Goal: Task Accomplishment & Management: Complete application form

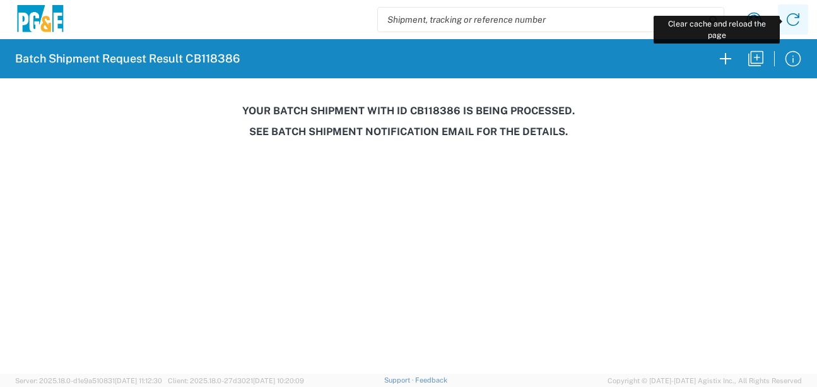
click at [794, 16] on icon at bounding box center [793, 19] width 20 height 20
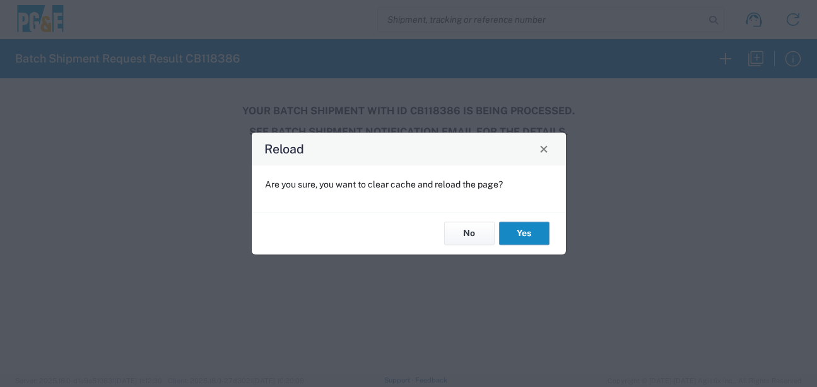
click at [508, 230] on button "Yes" at bounding box center [524, 233] width 50 height 23
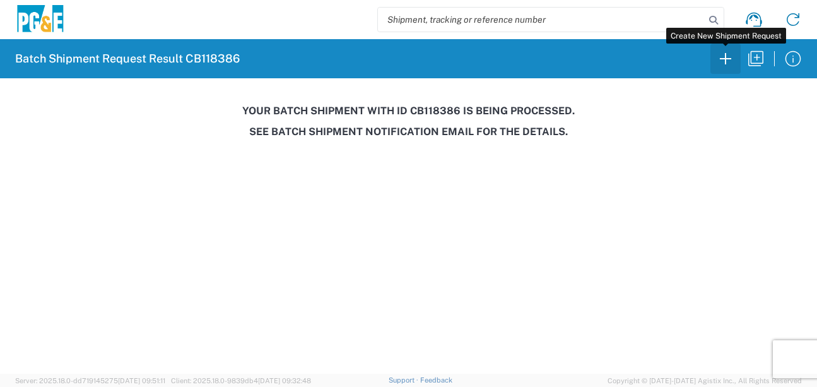
click at [726, 51] on icon "button" at bounding box center [725, 59] width 20 height 20
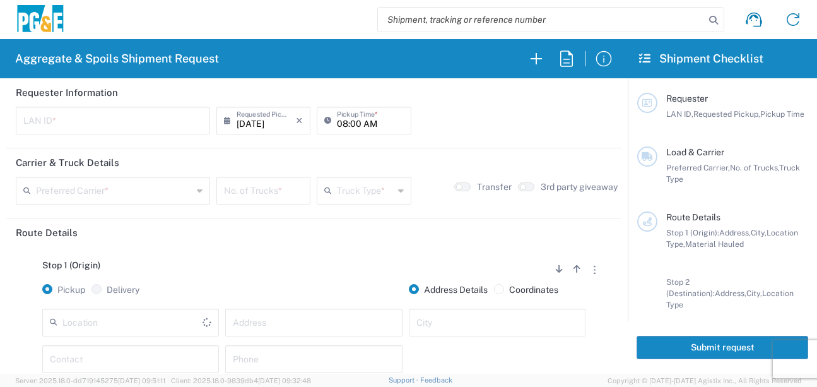
click at [89, 124] on input "text" at bounding box center [112, 119] width 179 height 22
type input "D4A6"
click at [338, 122] on input "08:00 AM" at bounding box center [370, 119] width 66 height 22
type input "05:00 AM"
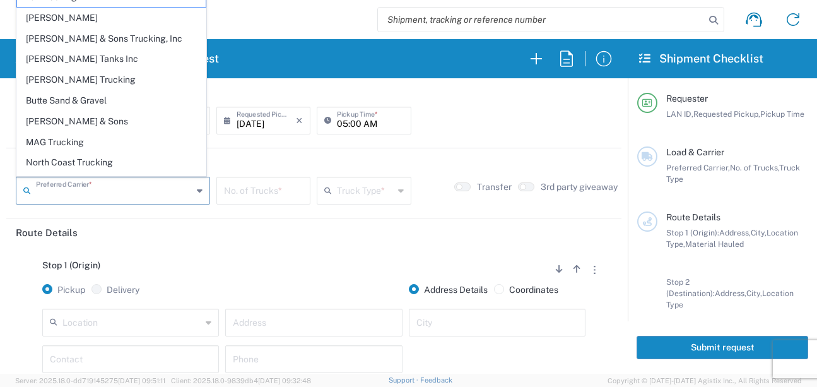
click at [143, 199] on input "text" at bounding box center [114, 189] width 156 height 22
click at [74, 85] on span "[PERSON_NAME] Trucking" at bounding box center [111, 80] width 189 height 20
type input "[PERSON_NAME] Trucking"
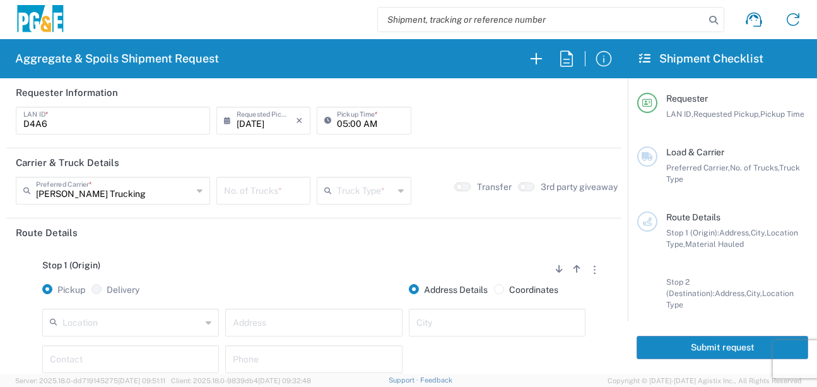
click at [248, 193] on input "number" at bounding box center [263, 189] width 79 height 22
type input "1"
click at [353, 189] on input "text" at bounding box center [365, 189] width 56 height 22
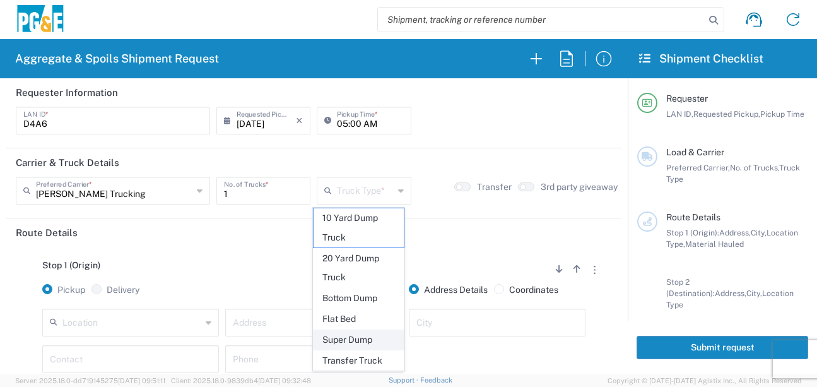
click at [346, 342] on span "Super Dump" at bounding box center [358, 340] width 90 height 20
type input "Super Dump"
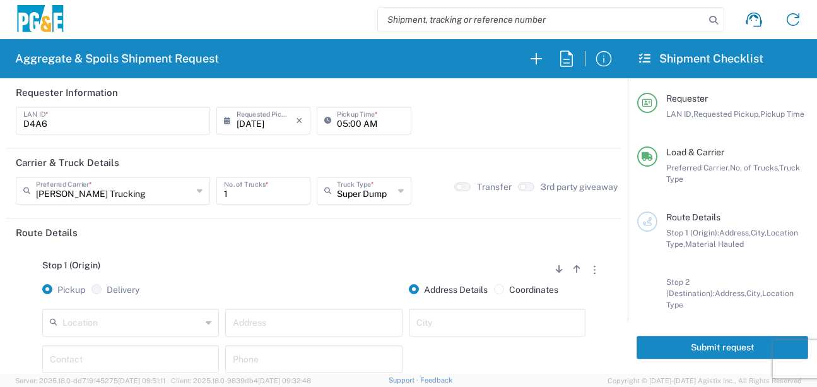
click at [300, 274] on div "Stop 1 (Origin) Add Stop Above Add Stop Below Remove Stop" at bounding box center [314, 272] width 596 height 24
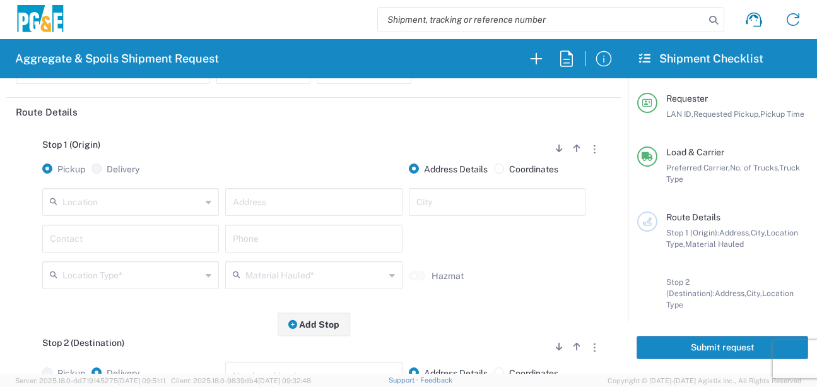
scroll to position [126, 0]
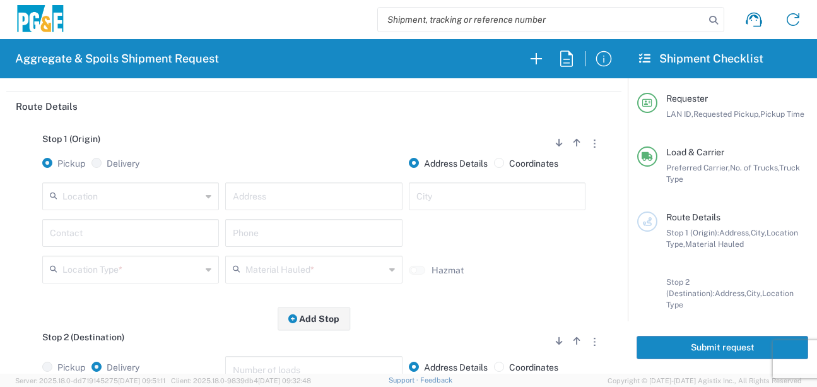
click at [157, 197] on input "text" at bounding box center [131, 195] width 139 height 22
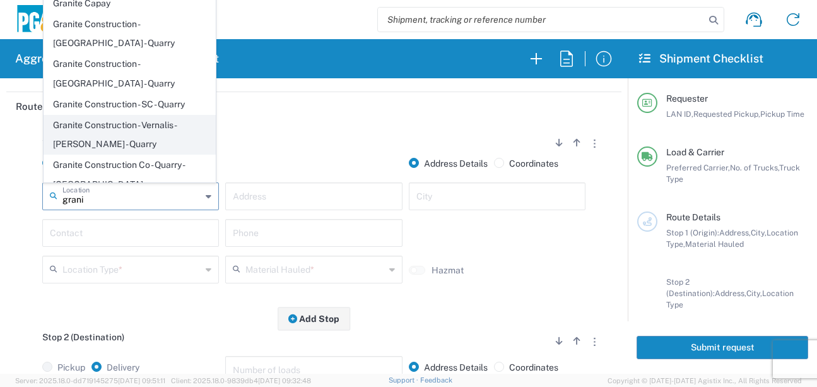
click at [119, 136] on span "Granite Construction - Vernalis - [PERSON_NAME] - Quarry" at bounding box center [129, 134] width 171 height 39
type input "Granite Construction - Vernalis - [PERSON_NAME] - Quarry"
type input "[STREET_ADDRESS]"
type input "[PERSON_NAME]"
type input "Quarry"
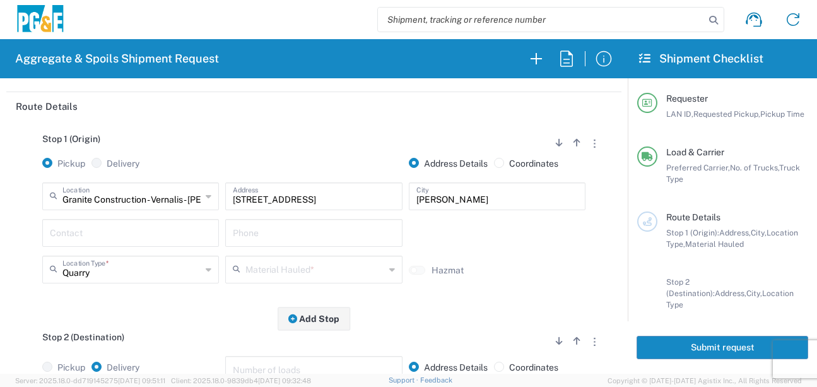
click at [206, 197] on icon at bounding box center [209, 196] width 6 height 20
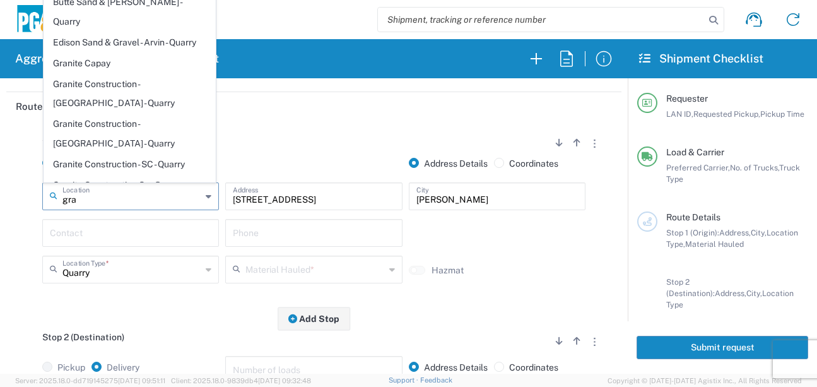
scroll to position [23, 0]
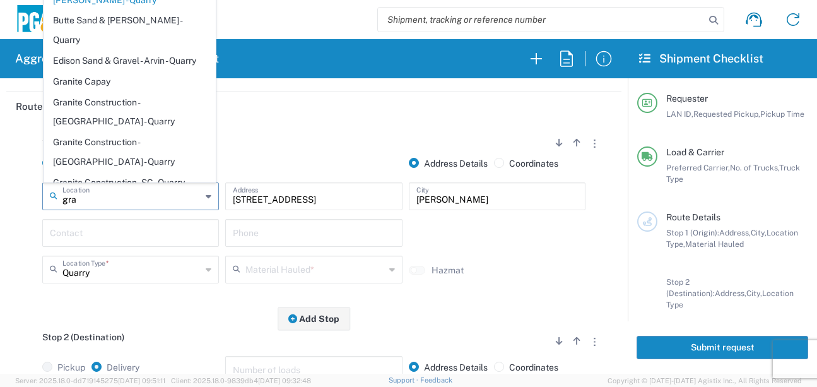
click at [291, 147] on div "Stop 1 (Origin) Add Stop Above Add Stop Below Remove Stop" at bounding box center [314, 146] width 596 height 24
type input "Granite Construction - Vernalis - [PERSON_NAME] - Quarry"
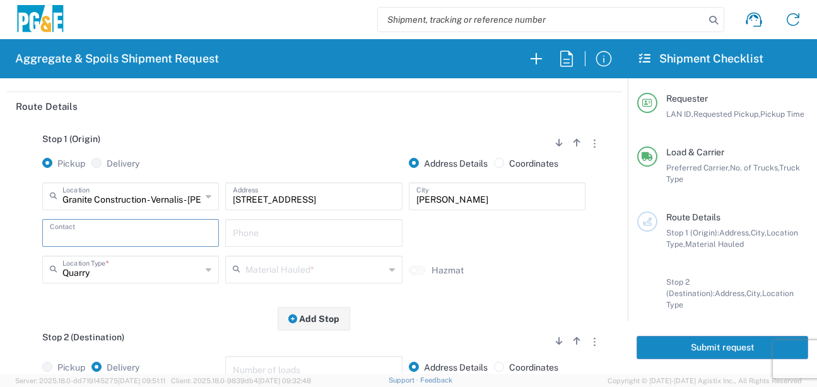
click at [187, 238] on input "text" at bounding box center [130, 232] width 161 height 22
type input "[PERSON_NAME]"
click at [259, 229] on input "text" at bounding box center [313, 232] width 161 height 22
type input "[PHONE_NUMBER]"
click at [317, 274] on input "text" at bounding box center [314, 268] width 139 height 22
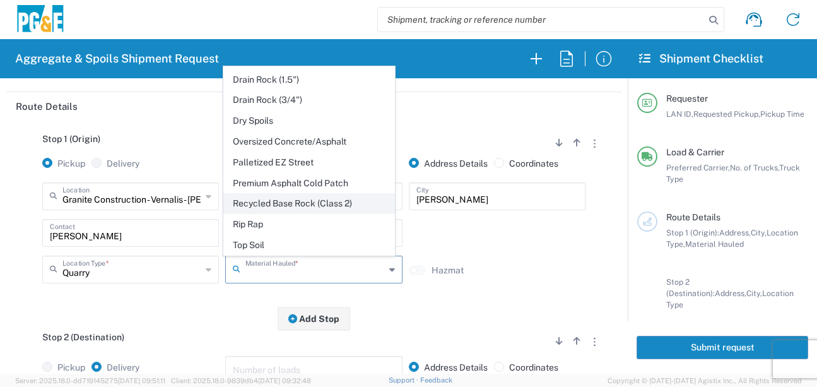
scroll to position [244, 0]
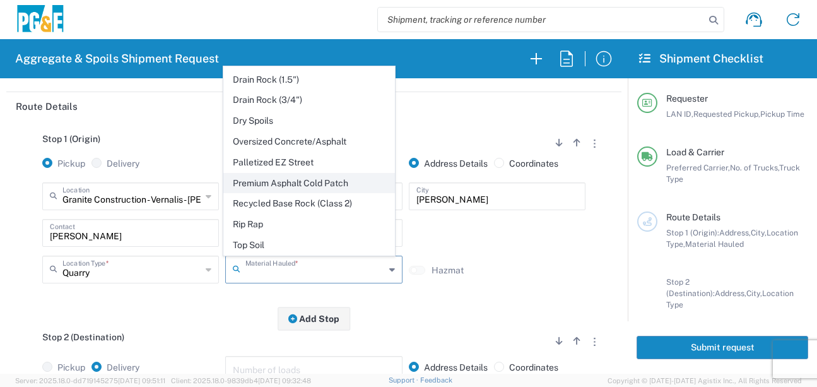
click at [328, 187] on span "Premium Asphalt Cold Patch" at bounding box center [309, 183] width 171 height 20
type input "Premium Asphalt Cold Patch"
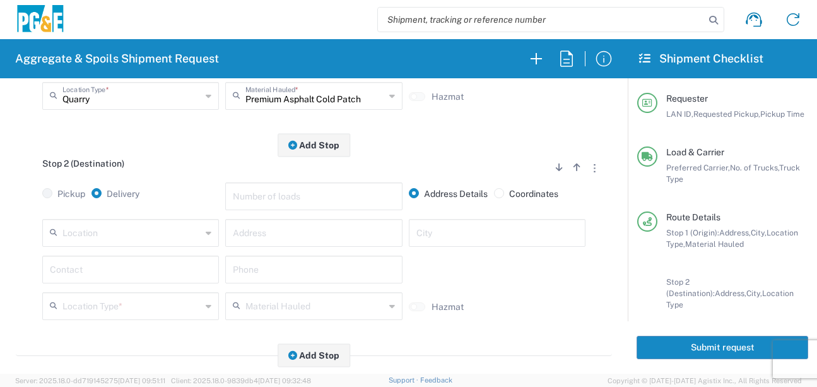
scroll to position [315, 0]
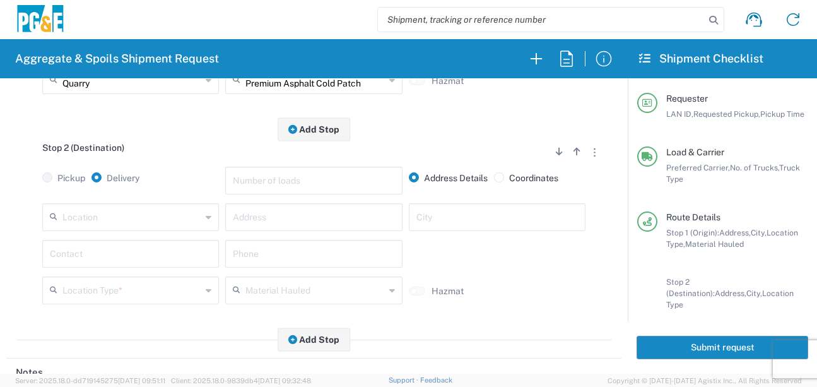
click at [130, 220] on input "text" at bounding box center [131, 216] width 139 height 22
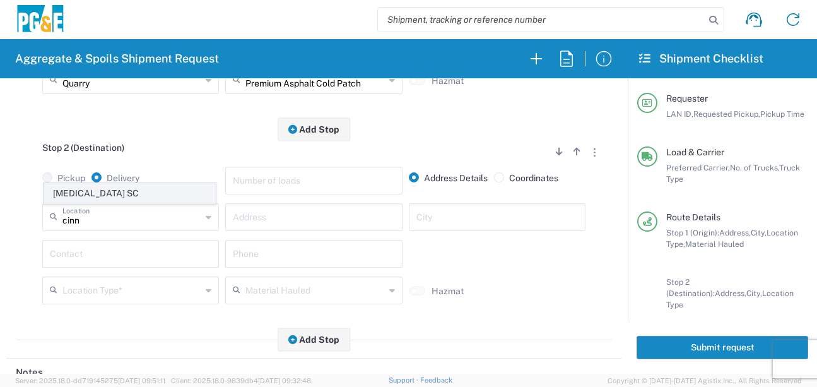
click at [116, 190] on span "[MEDICAL_DATA] SC" at bounding box center [129, 194] width 171 height 20
type input "[MEDICAL_DATA] SC"
type input "[STREET_ADDRESS]"
type input "[GEOGRAPHIC_DATA][PERSON_NAME]"
type input "Business No Loading Dock"
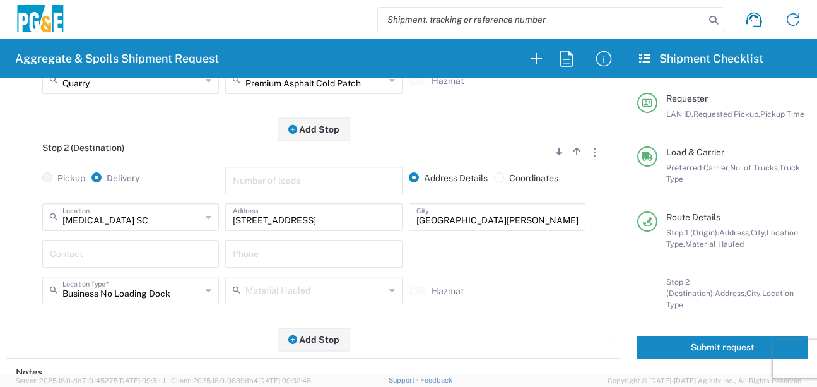
click at [100, 262] on input "text" at bounding box center [130, 253] width 161 height 22
type input "[PERSON_NAME]"
click at [250, 250] on input "text" at bounding box center [313, 253] width 161 height 22
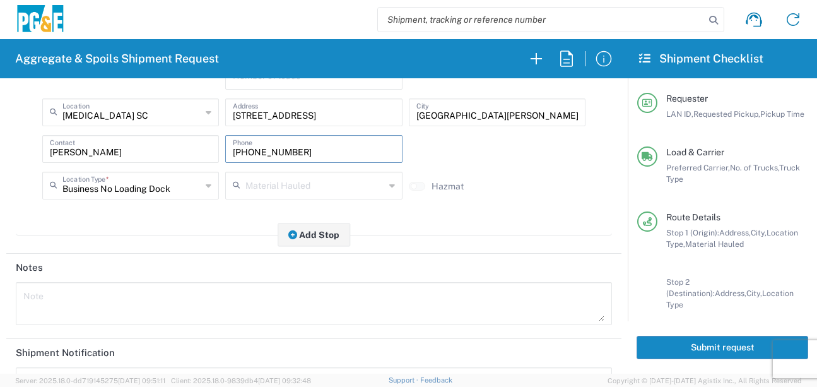
scroll to position [441, 0]
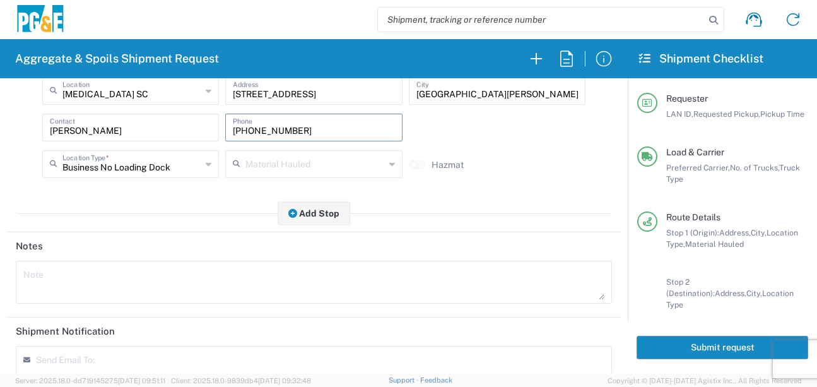
type input "[PHONE_NUMBER]"
click at [121, 291] on textarea at bounding box center [313, 281] width 581 height 35
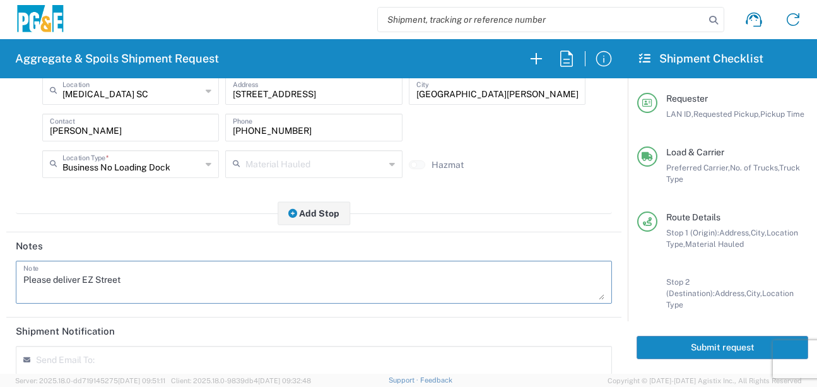
drag, startPoint x: 137, startPoint y: 277, endPoint x: -5, endPoint y: 279, distance: 142.5
click at [0, 279] on html "Aggregate & Spoils Shipment Request Requester Information D4A6 LAN ID * [DATE] …" at bounding box center [408, 193] width 817 height 387
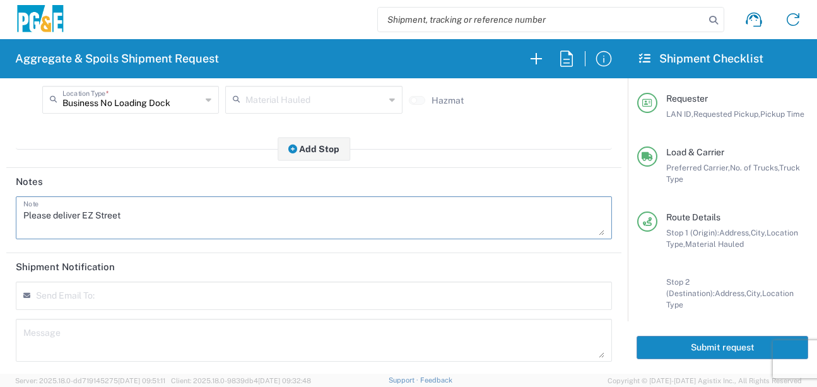
scroll to position [568, 0]
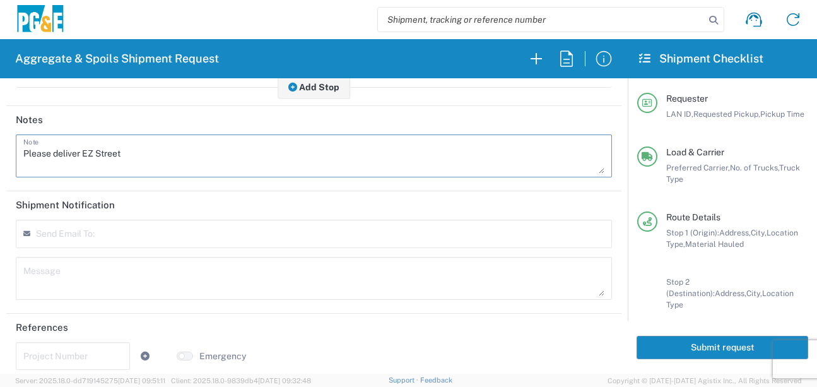
type textarea "Please deliver EZ Street"
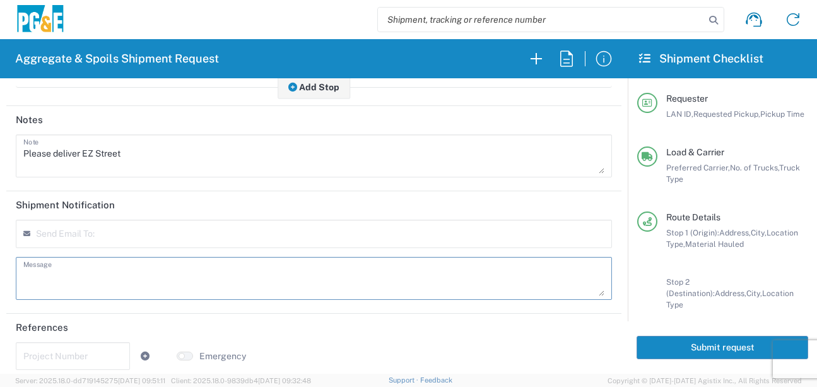
click at [71, 284] on textarea at bounding box center [313, 277] width 581 height 35
paste textarea "Please deliver EZ Street"
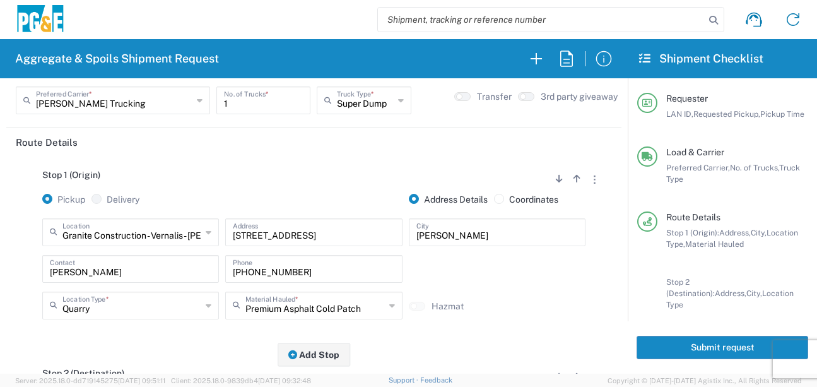
scroll to position [0, 0]
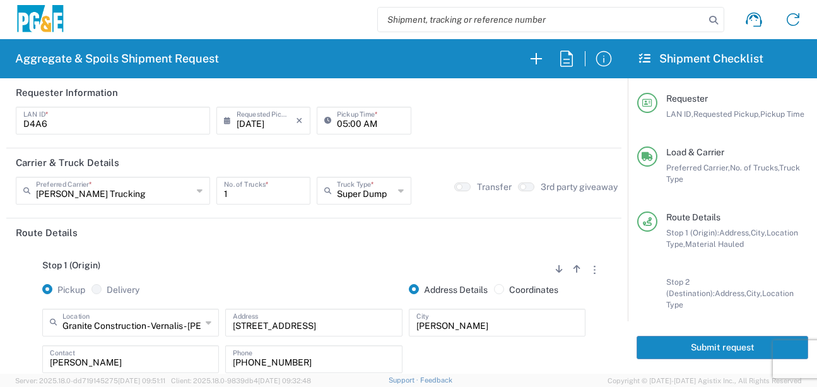
type textarea "Please deliver EZ Street"
click at [679, 346] on button "Submit request" at bounding box center [722, 347] width 172 height 23
